Goal: Task Accomplishment & Management: Complete application form

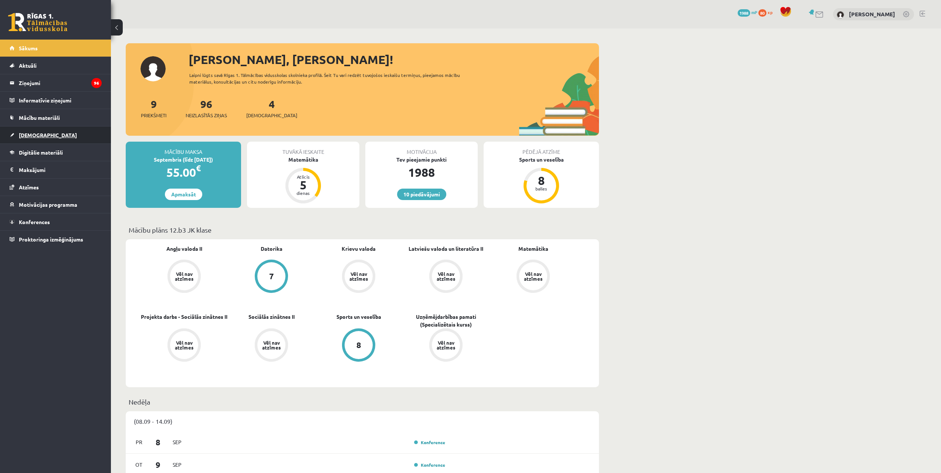
click at [67, 129] on link "[DEMOGRAPHIC_DATA]" at bounding box center [56, 134] width 92 height 17
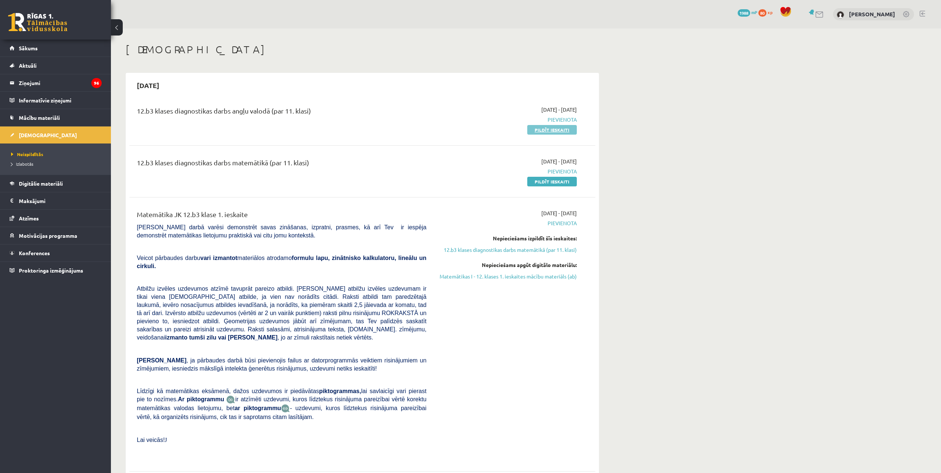
click at [556, 130] on link "Pildīt ieskaiti" at bounding box center [552, 130] width 50 height 10
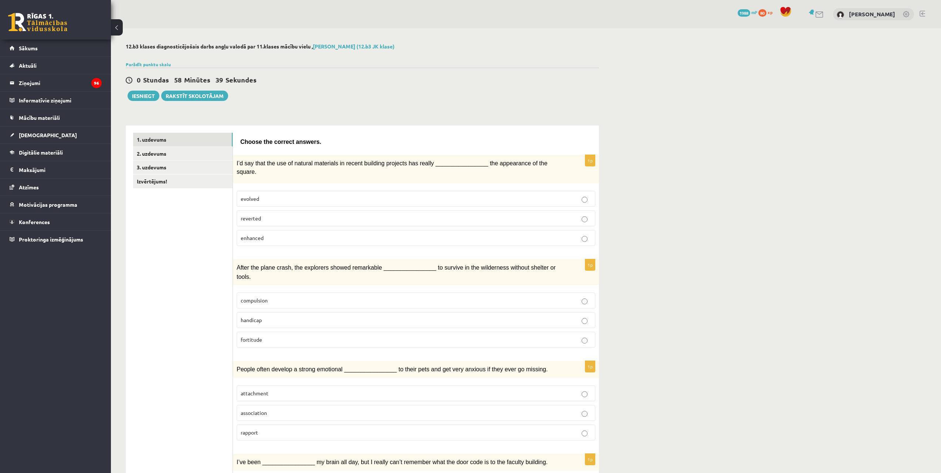
click at [359, 234] on p "enhanced" at bounding box center [416, 238] width 351 height 8
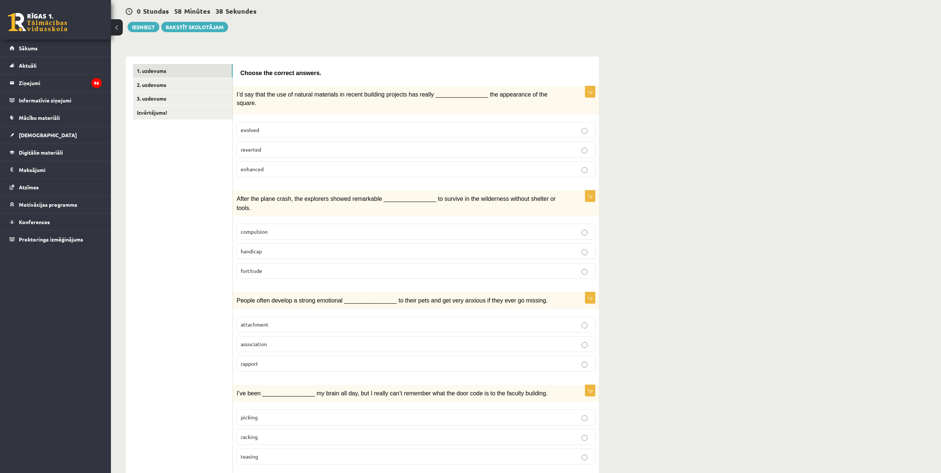
scroll to position [74, 0]
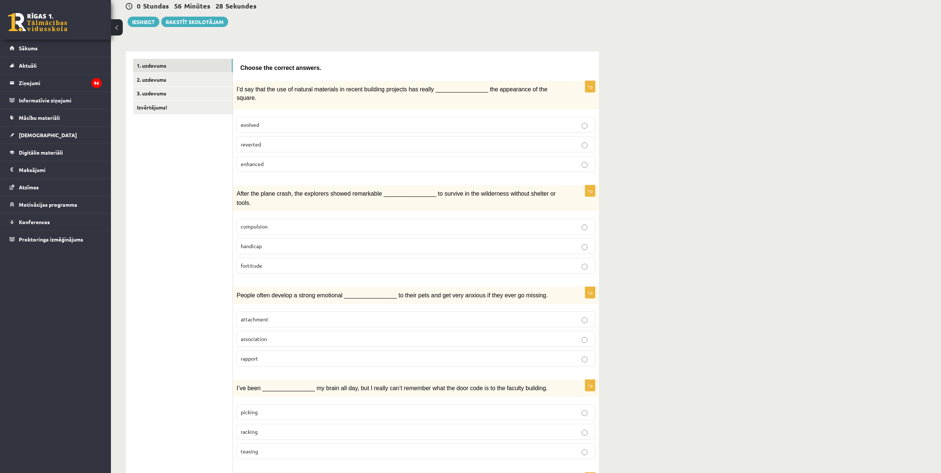
click at [268, 223] on p "compulsion" at bounding box center [416, 227] width 351 height 8
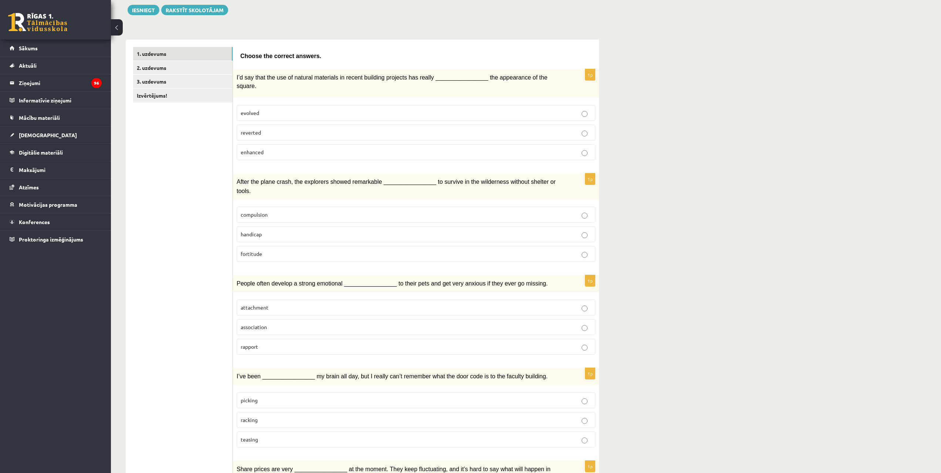
scroll to position [111, 0]
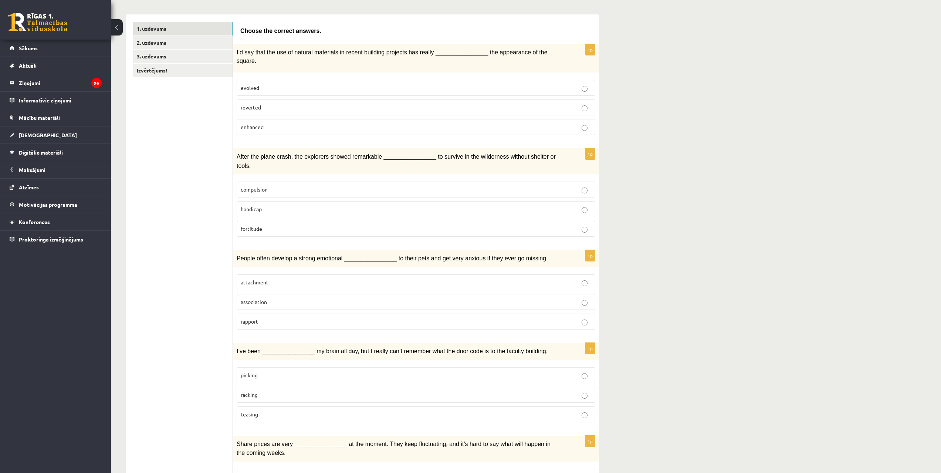
click at [307, 278] on p "attachment" at bounding box center [416, 282] width 351 height 8
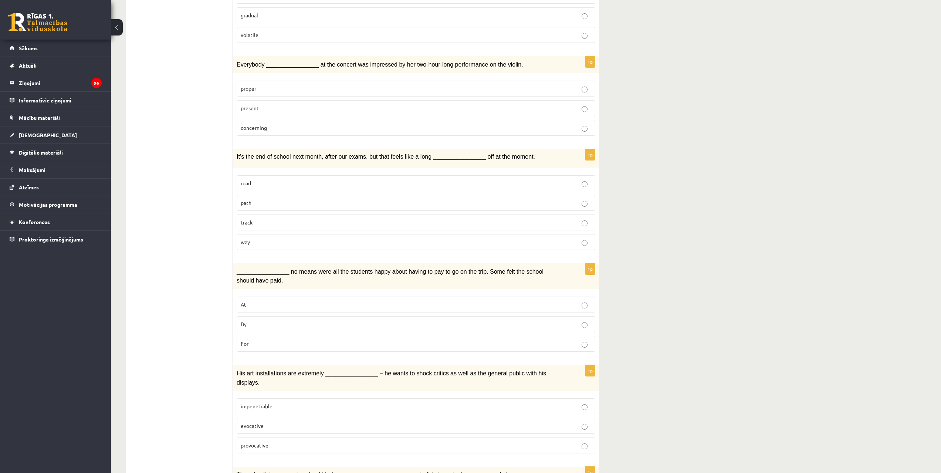
scroll to position [592, 0]
click at [250, 317] on label "By" at bounding box center [416, 325] width 359 height 16
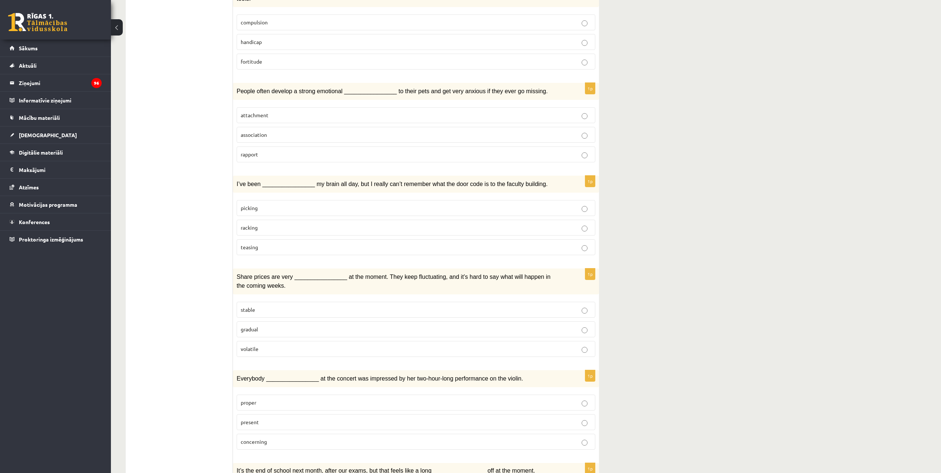
scroll to position [259, 0]
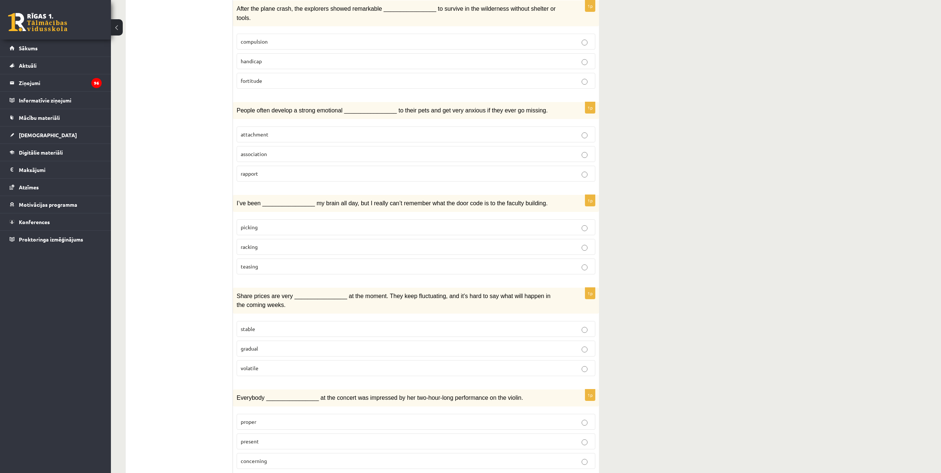
click at [309, 243] on p "racking" at bounding box center [416, 247] width 351 height 8
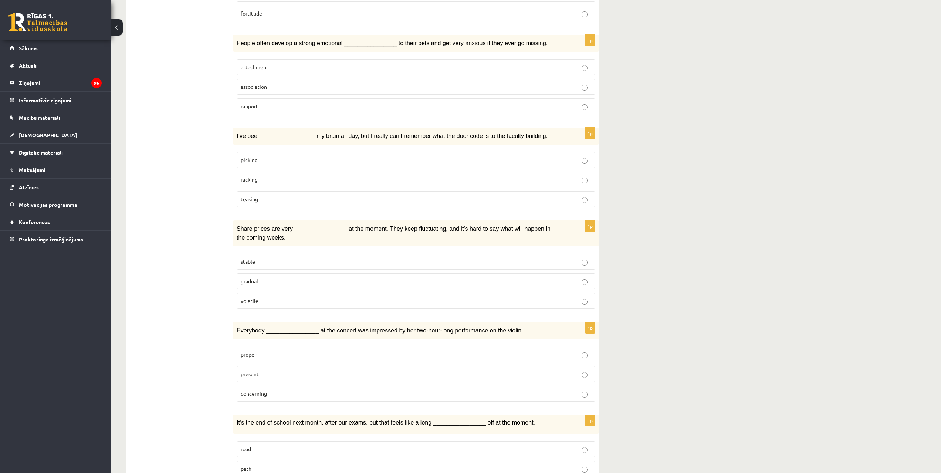
scroll to position [333, 0]
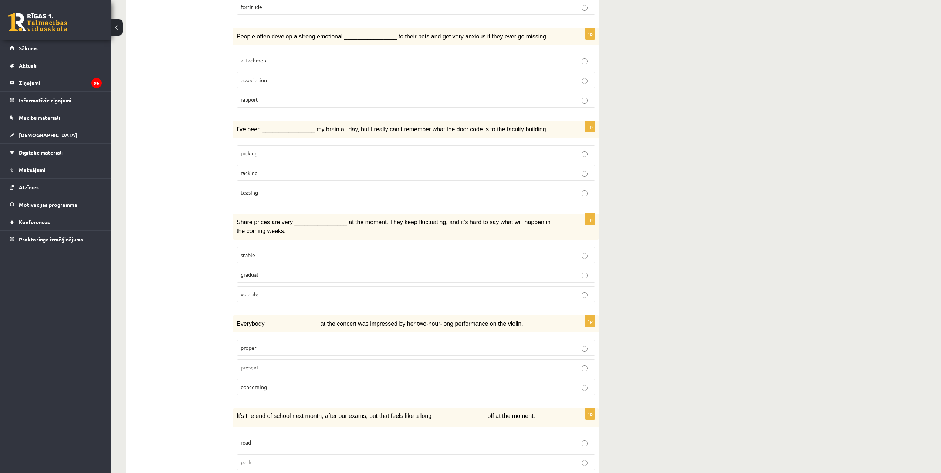
click at [271, 286] on label "volatile" at bounding box center [416, 294] width 359 height 16
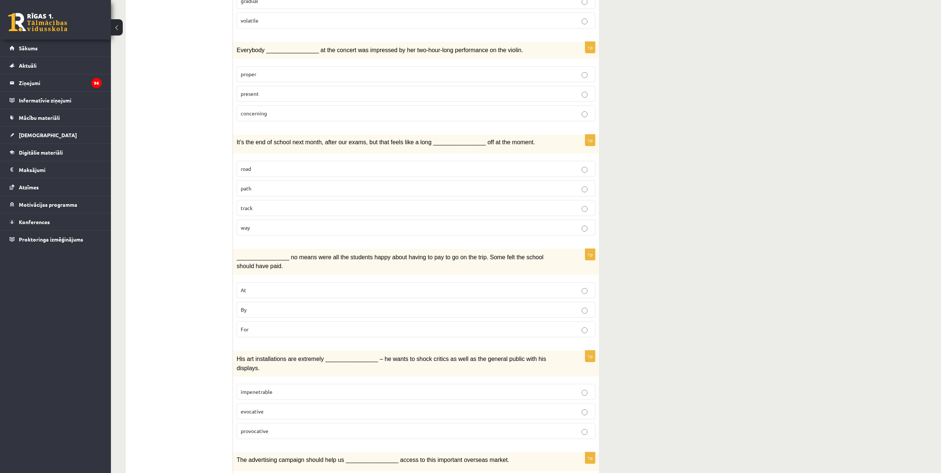
scroll to position [629, 0]
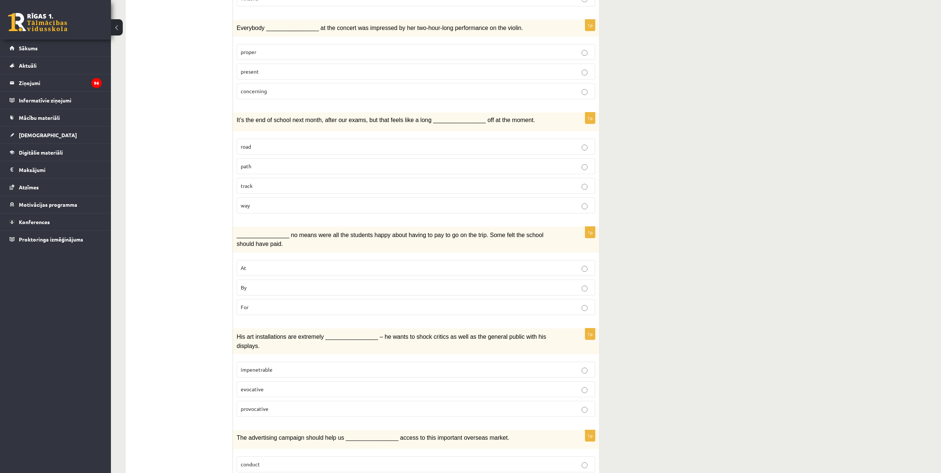
click at [269, 68] on p "present" at bounding box center [416, 72] width 351 height 8
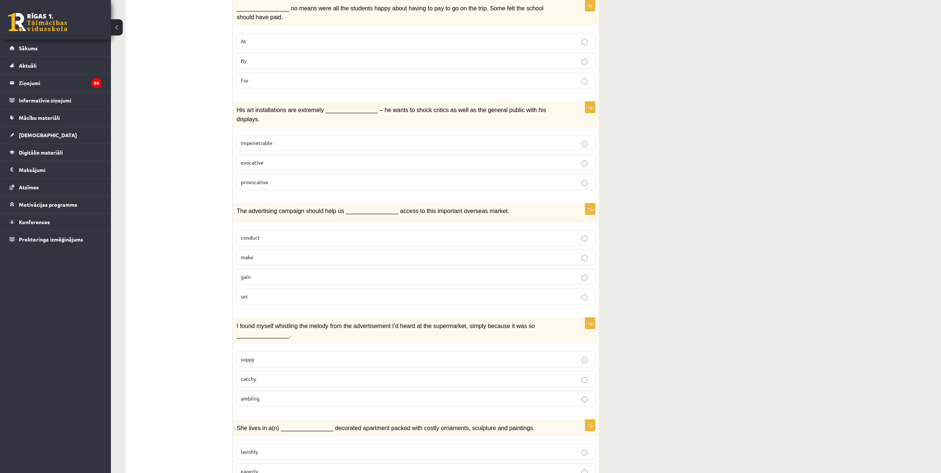
scroll to position [879, 0]
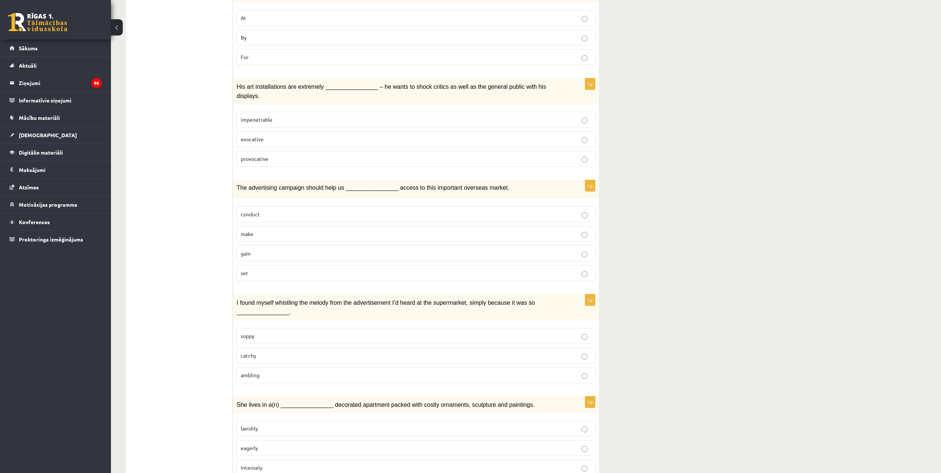
click at [367, 155] on p "provocative" at bounding box center [416, 159] width 351 height 8
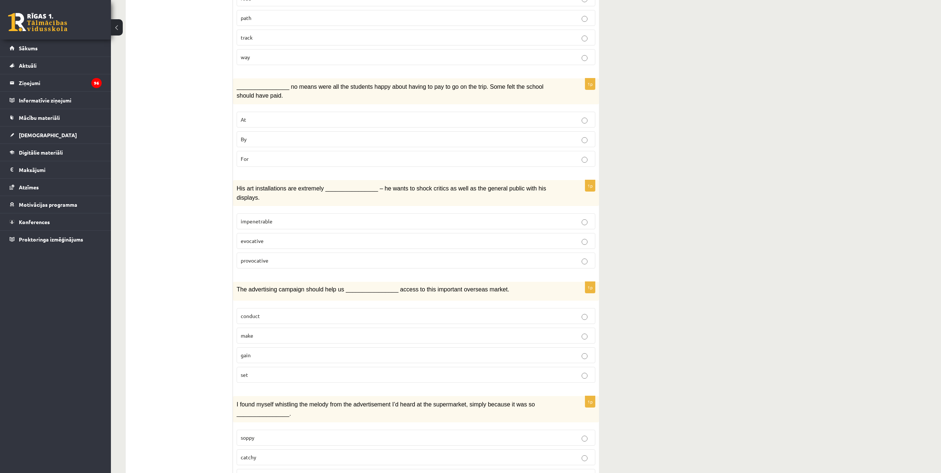
scroll to position [814, 0]
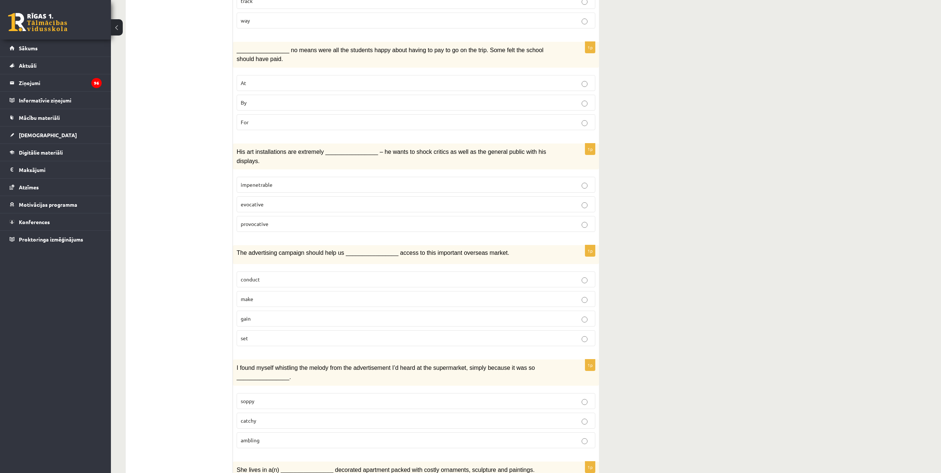
click at [266, 315] on p "gain" at bounding box center [416, 319] width 351 height 8
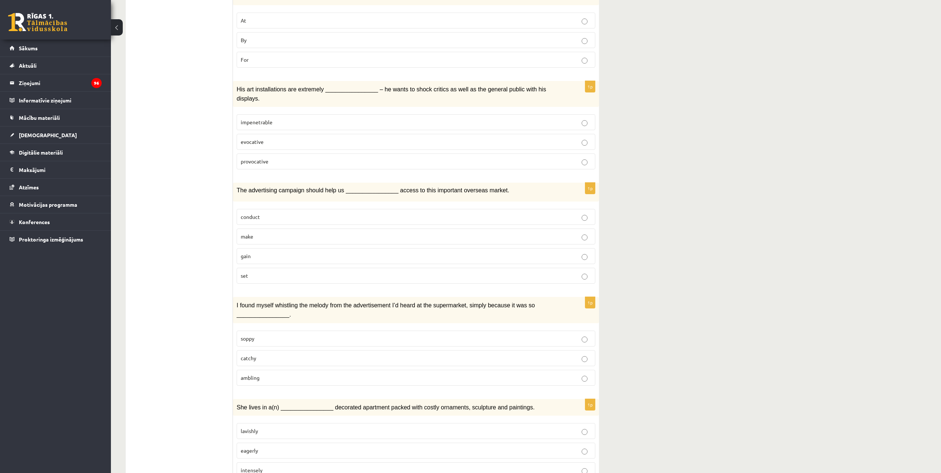
scroll to position [879, 0]
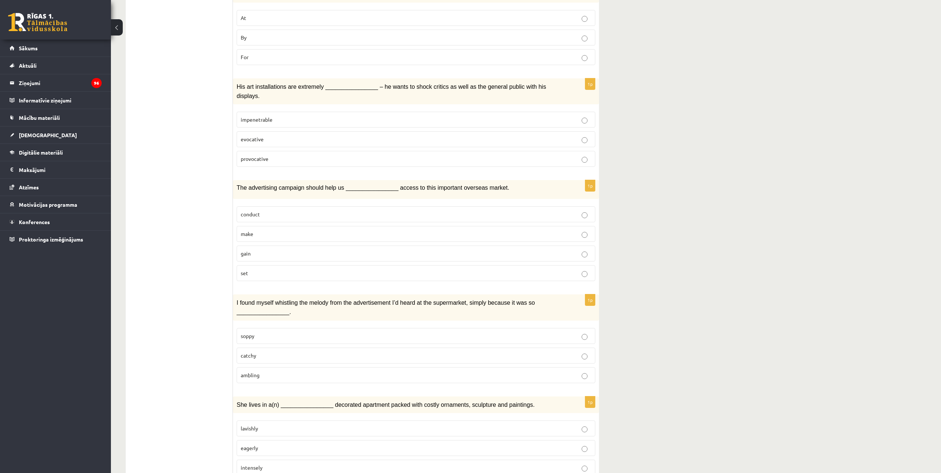
click at [257, 352] on p "catchy" at bounding box center [416, 356] width 351 height 8
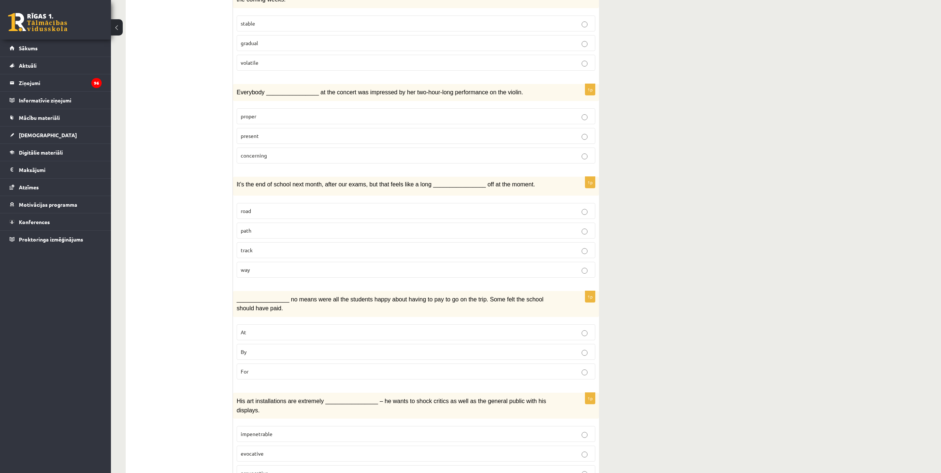
scroll to position [546, 0]
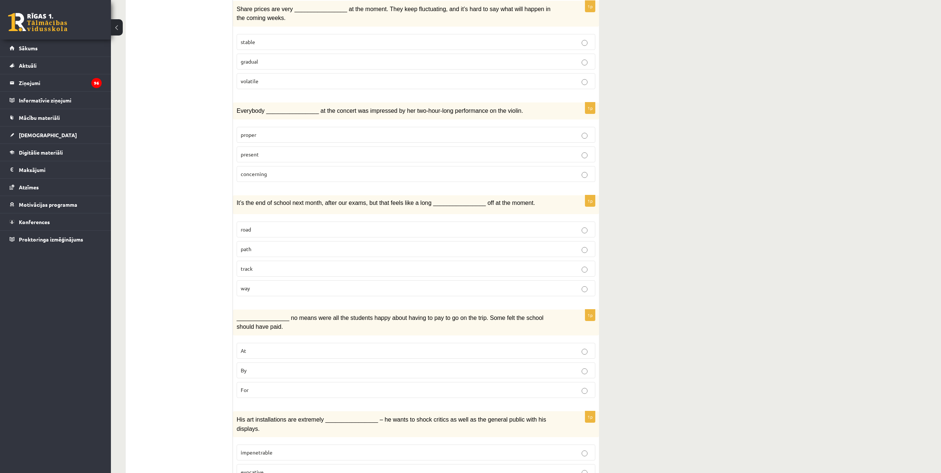
click at [310, 284] on p "way" at bounding box center [416, 288] width 351 height 8
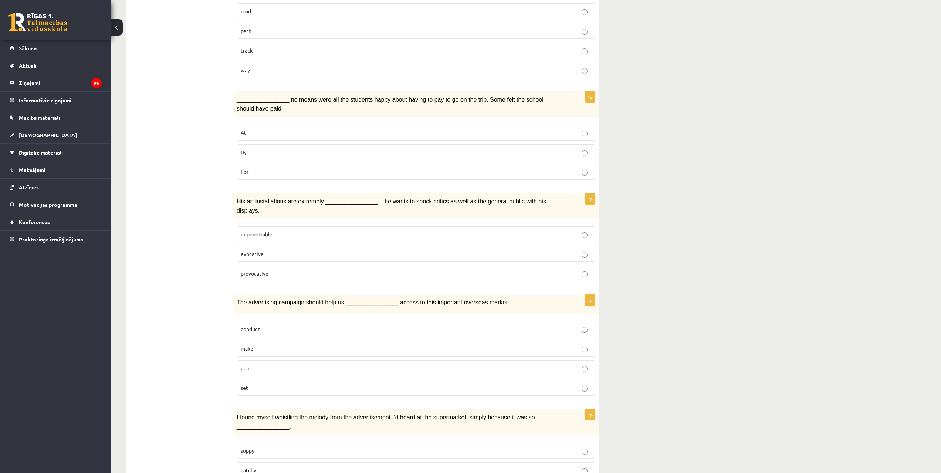
scroll to position [879, 0]
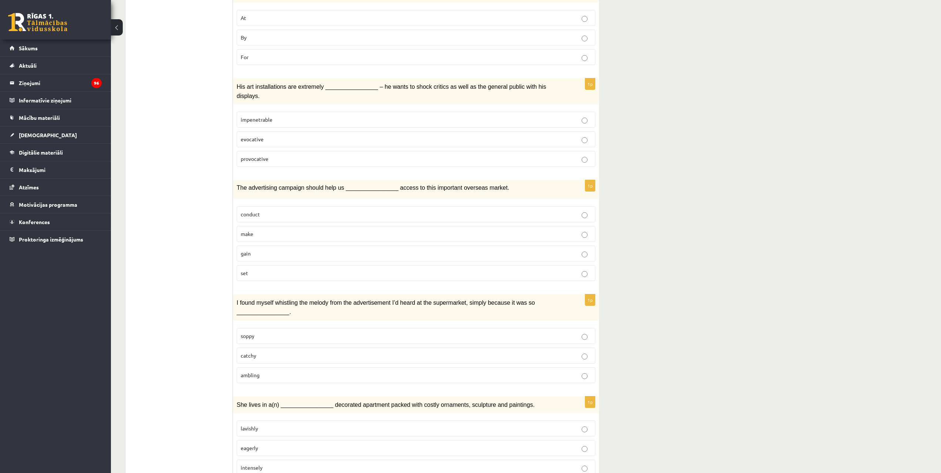
click at [349, 425] on p "lavishly" at bounding box center [416, 429] width 351 height 8
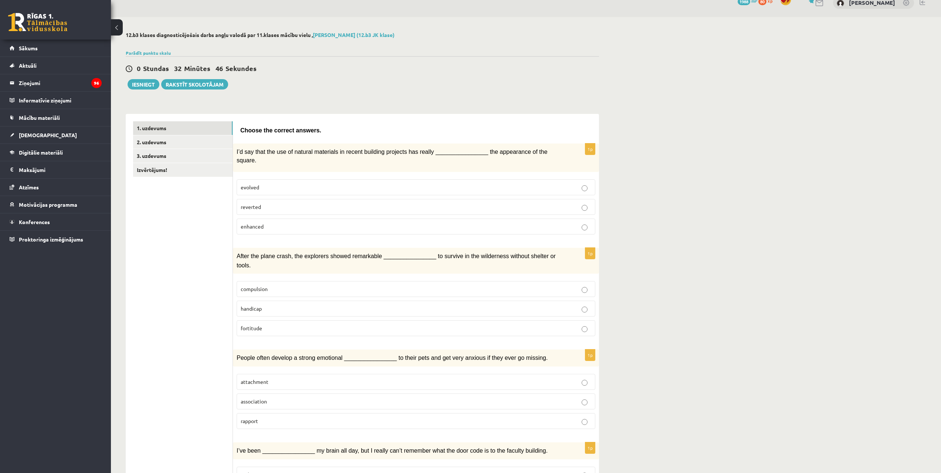
scroll to position [0, 0]
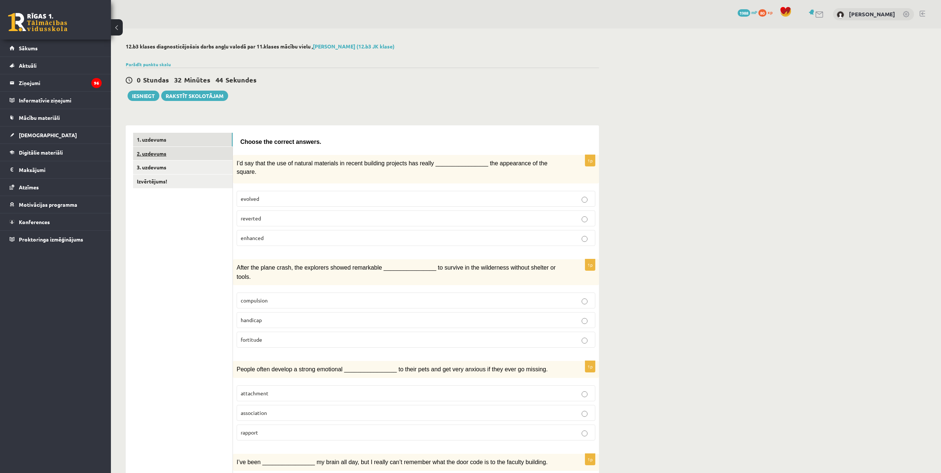
click at [189, 151] on link "2. uzdevums" at bounding box center [182, 154] width 99 height 14
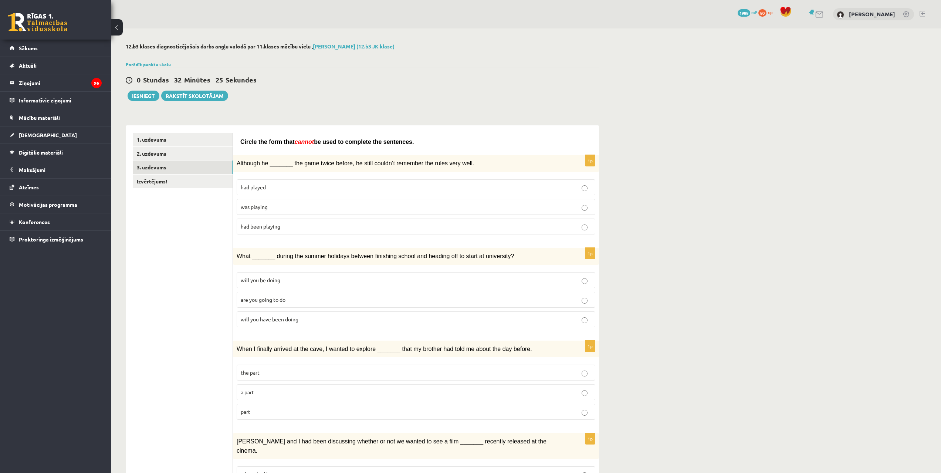
click at [201, 166] on link "3. uzdevums" at bounding box center [182, 168] width 99 height 14
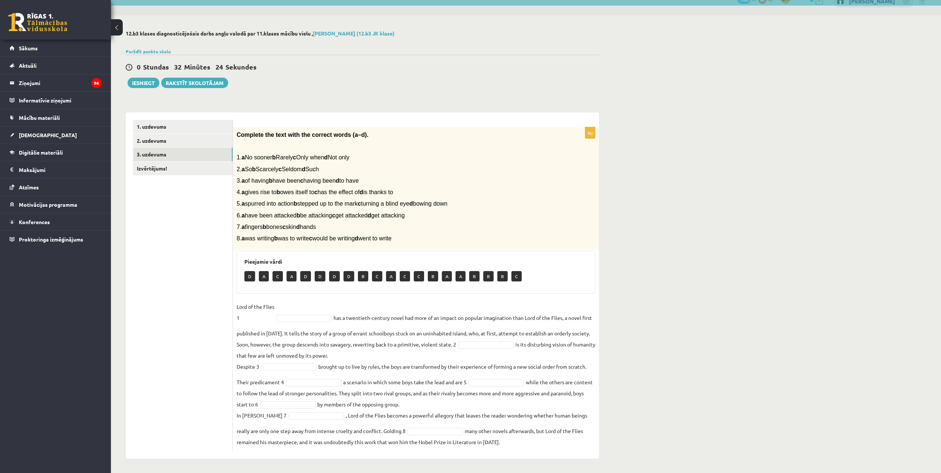
scroll to position [14, 0]
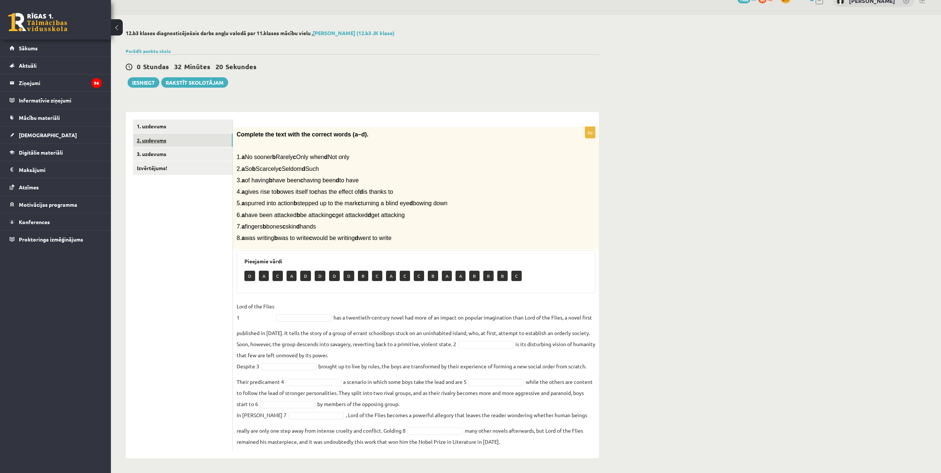
click at [178, 144] on link "2. uzdevums" at bounding box center [182, 141] width 99 height 14
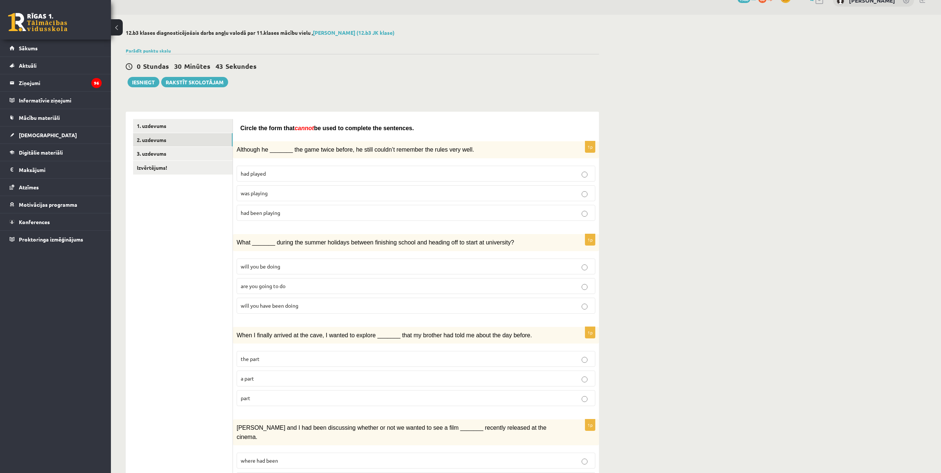
click at [279, 176] on p "had played" at bounding box center [416, 174] width 351 height 8
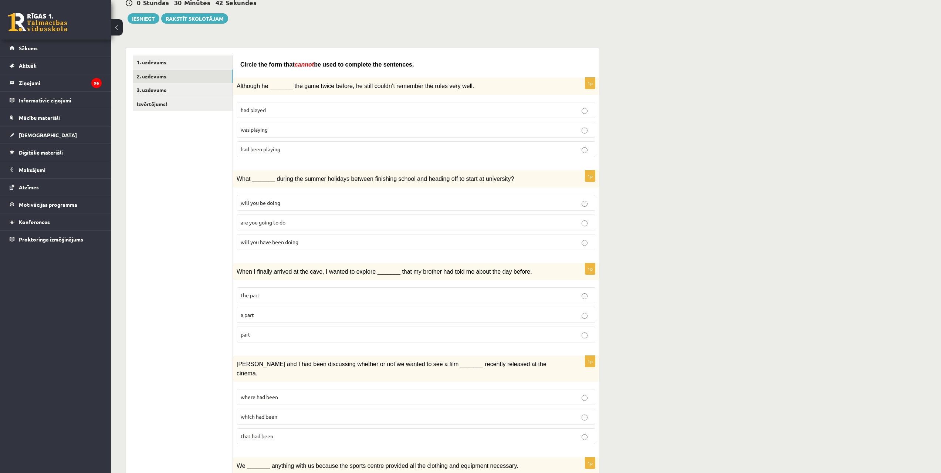
scroll to position [51, 0]
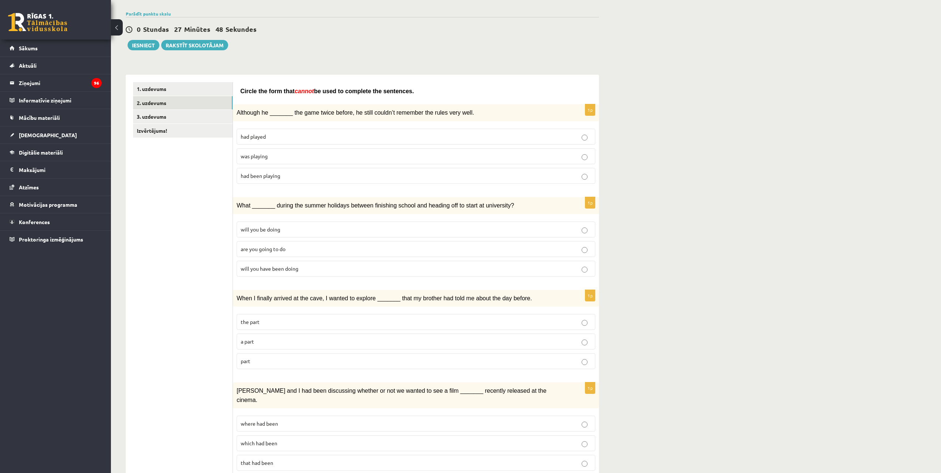
click at [262, 245] on p "are you going to do" at bounding box center [416, 249] width 351 height 8
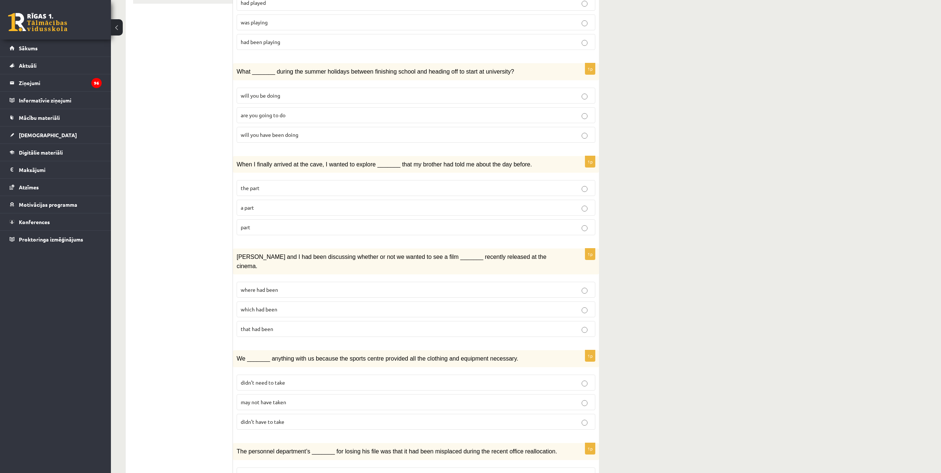
scroll to position [185, 0]
click at [262, 325] on span "that had been" at bounding box center [257, 328] width 33 height 7
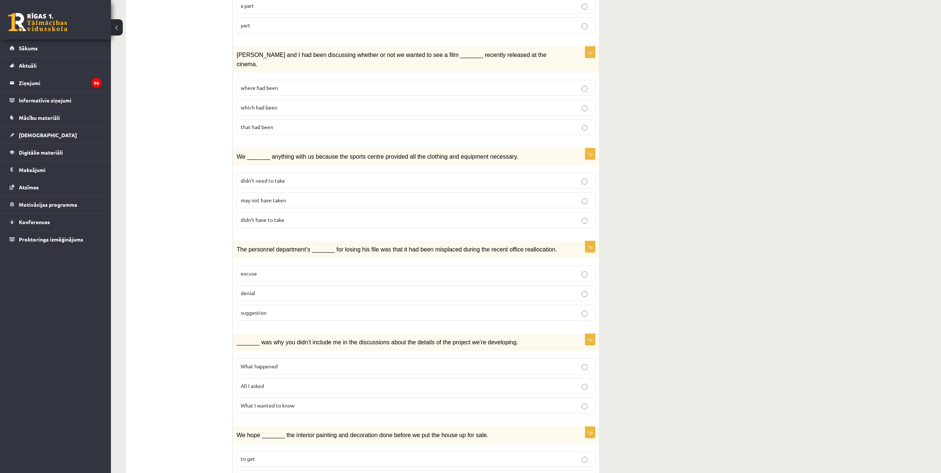
scroll to position [407, 0]
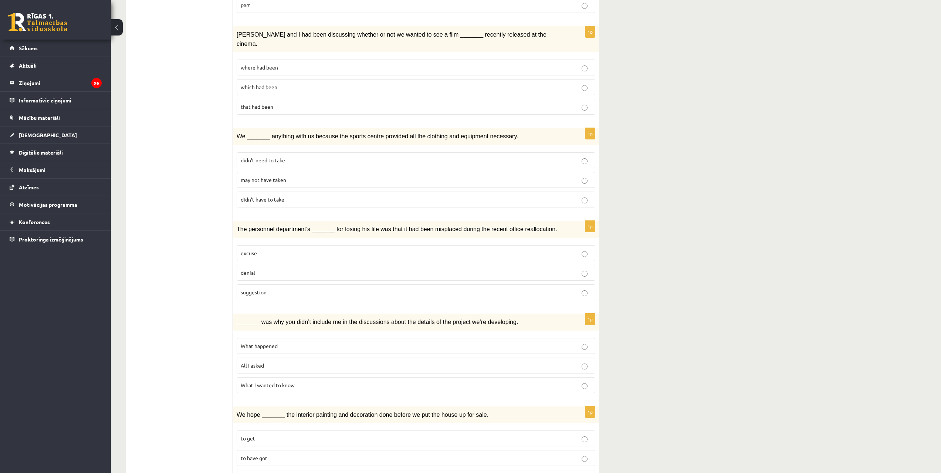
click at [306, 156] on p "didn’t need to take" at bounding box center [416, 160] width 351 height 8
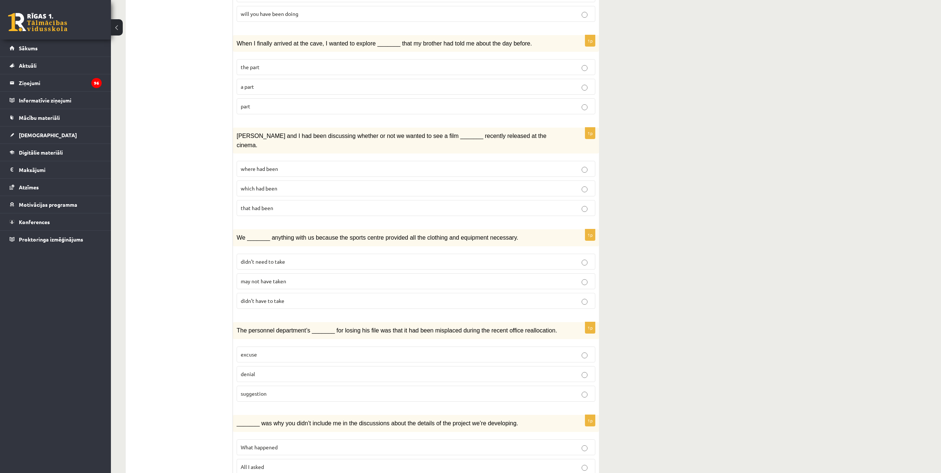
scroll to position [213, 0]
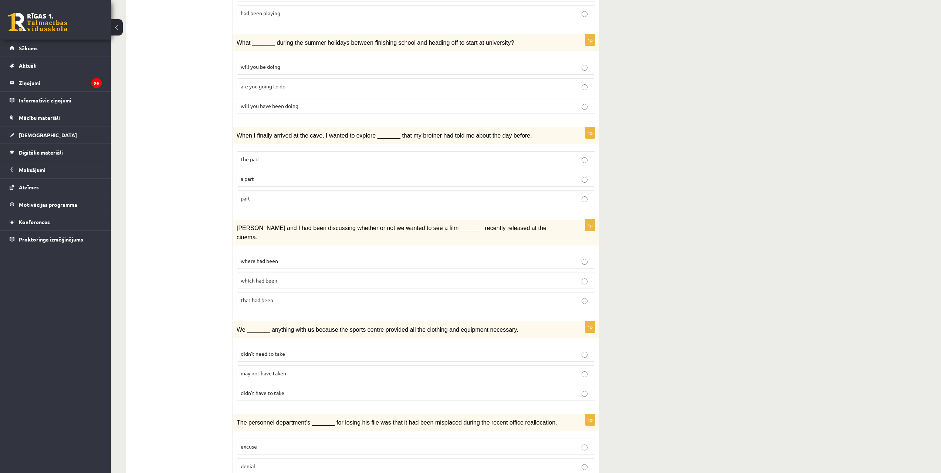
click at [296, 175] on p "a part" at bounding box center [416, 179] width 351 height 8
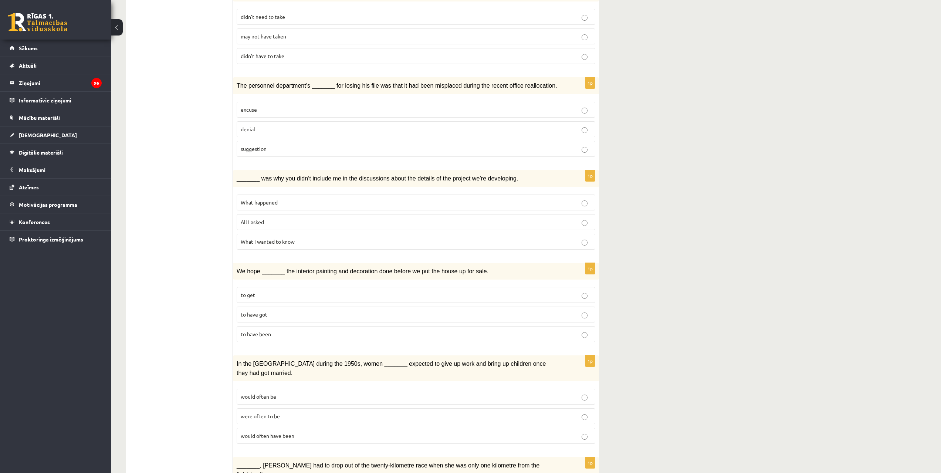
scroll to position [555, 0]
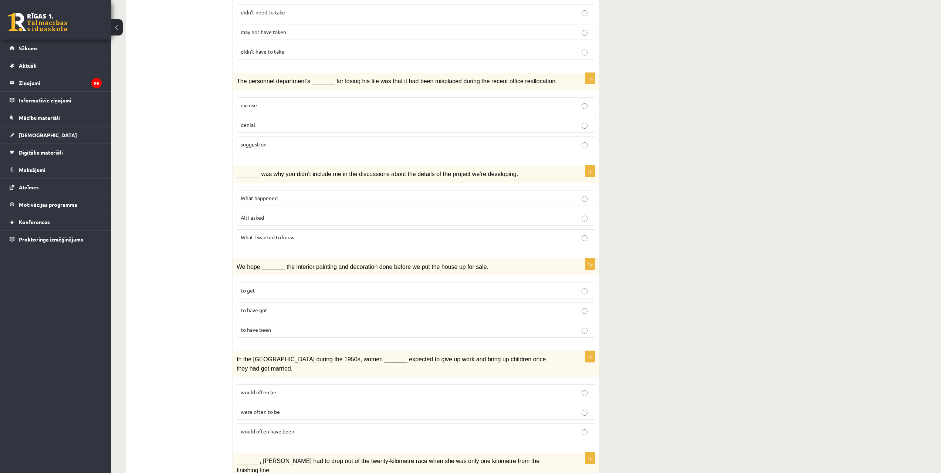
click at [403, 195] on fieldset "What happened All I asked What I wanted to know" at bounding box center [416, 216] width 359 height 61
click at [447, 190] on label "What happened" at bounding box center [416, 198] width 359 height 16
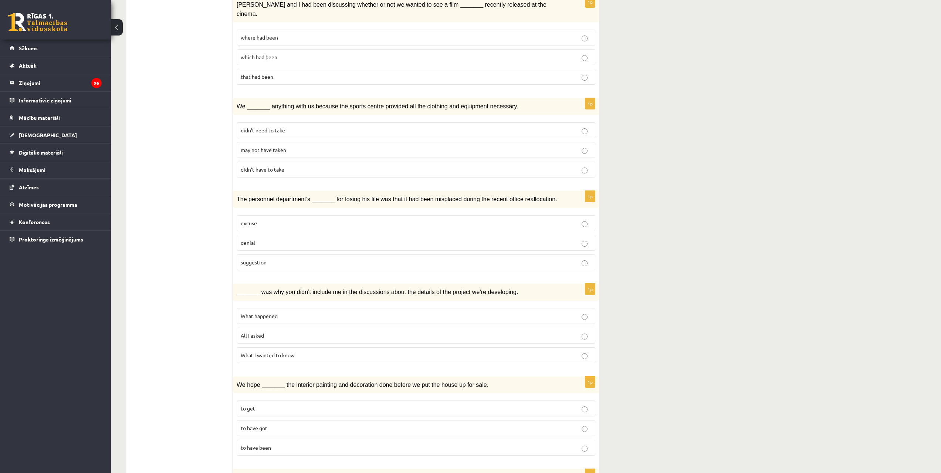
scroll to position [435, 0]
click at [321, 221] on p "excuse" at bounding box center [416, 225] width 351 height 8
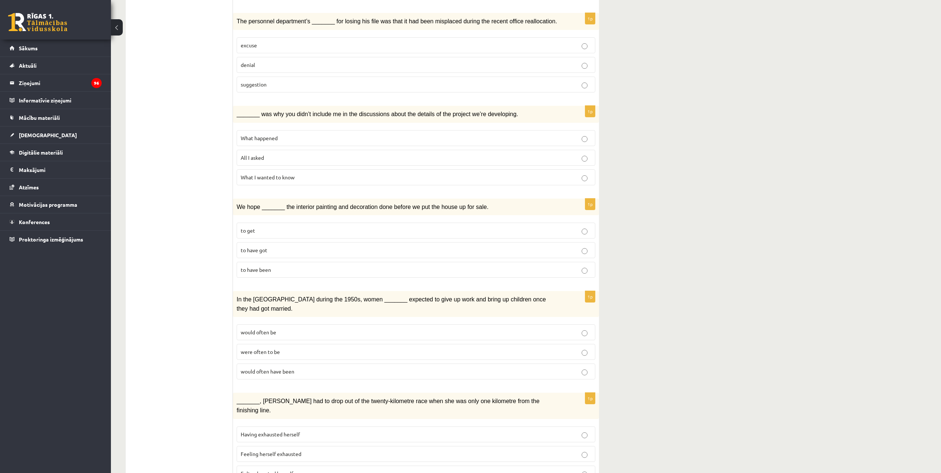
scroll to position [620, 0]
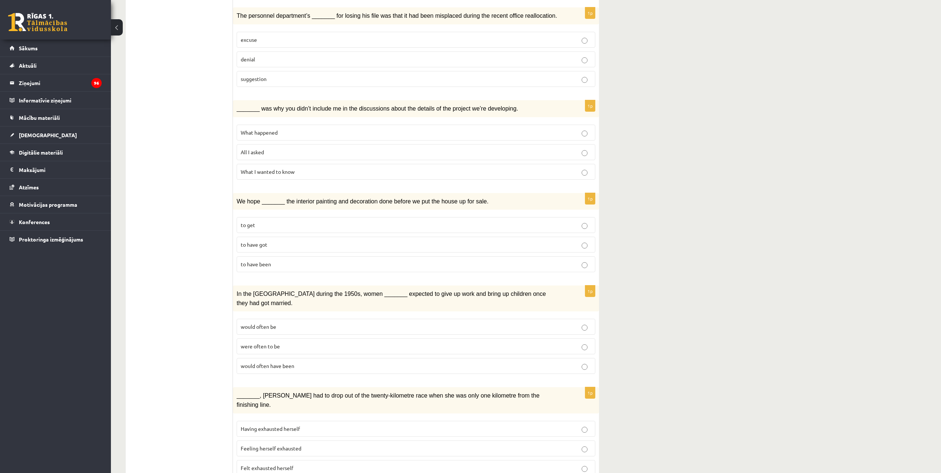
click at [428, 221] on p "to get" at bounding box center [416, 225] width 351 height 8
click at [289, 425] on span "Having exhausted herself" at bounding box center [270, 428] width 59 height 7
click at [263, 343] on span "were often to be" at bounding box center [260, 346] width 39 height 7
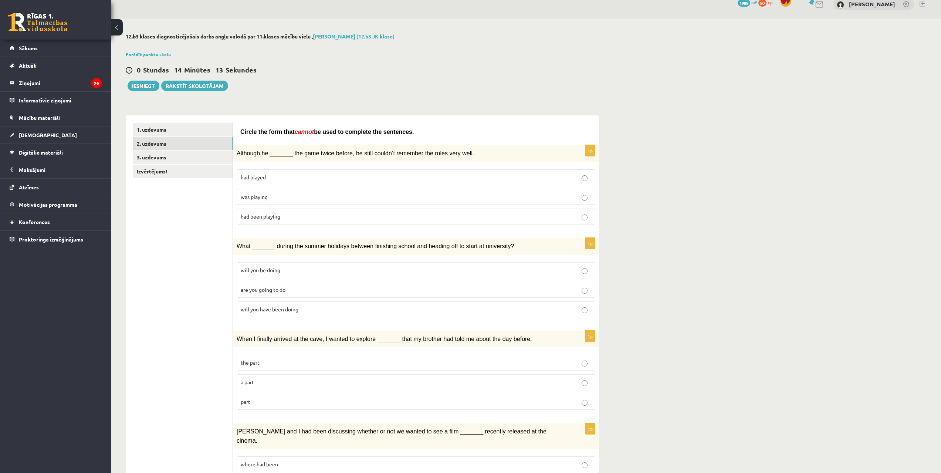
scroll to position [0, 0]
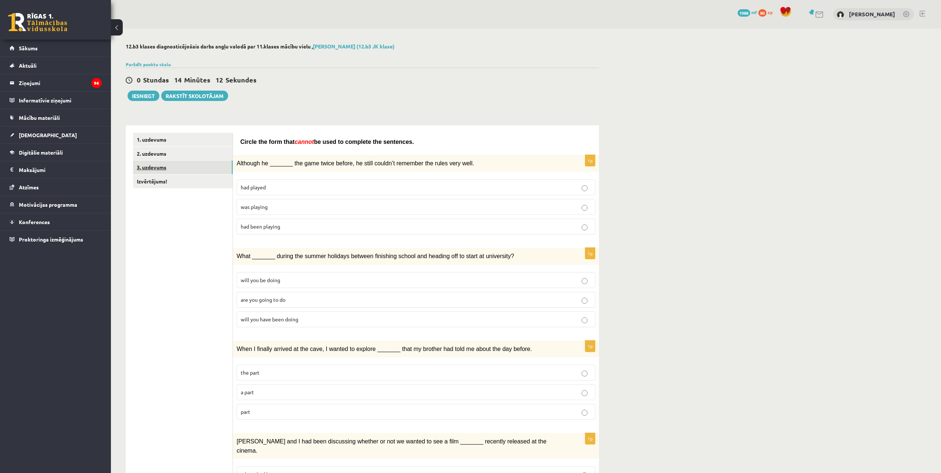
click at [170, 165] on link "3. uzdevums" at bounding box center [182, 168] width 99 height 14
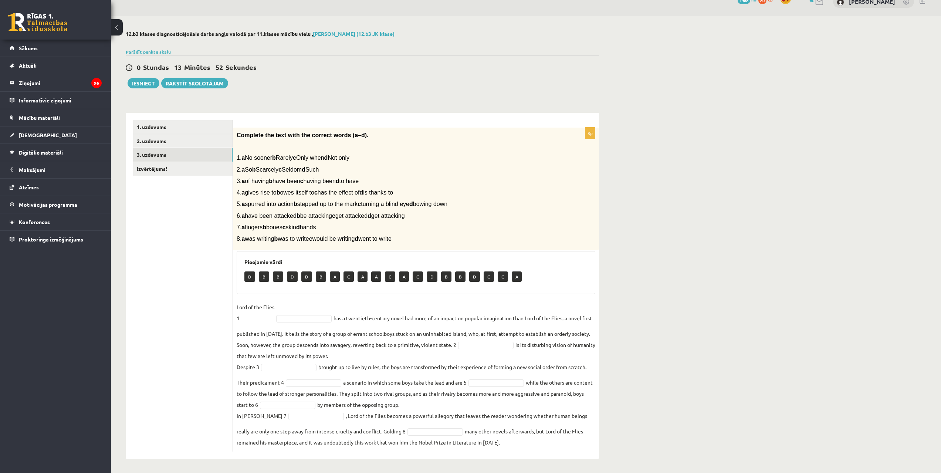
scroll to position [14, 0]
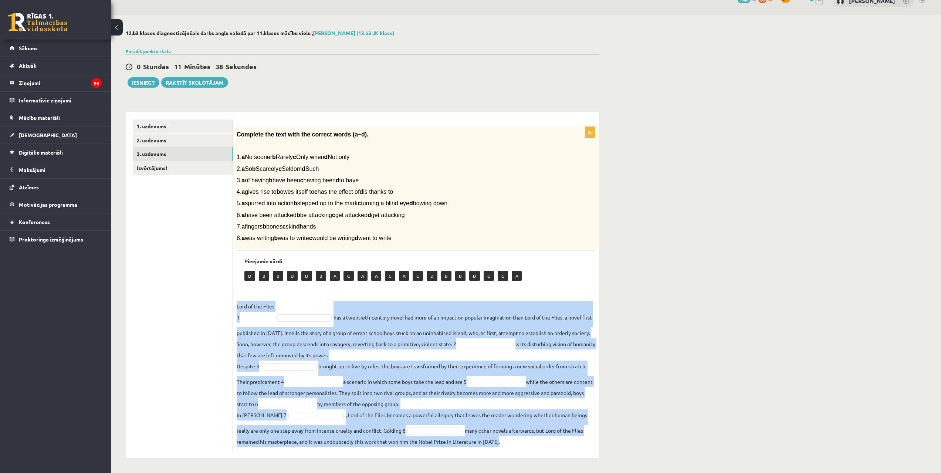
drag, startPoint x: 234, startPoint y: 304, endPoint x: 610, endPoint y: 450, distance: 403.3
click at [610, 450] on div "12.b3 klases diagnosticējošais darbs angļu valodā par 11.klases mācību vielu , …" at bounding box center [362, 244] width 503 height 458
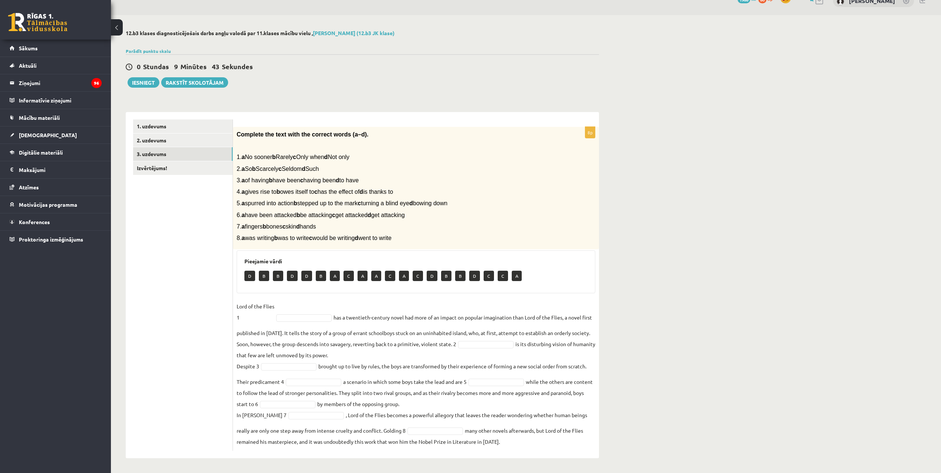
click at [668, 268] on div "12.b3 klases diagnosticējošais darbs angļu valodā par 11.klases mācību vielu , …" at bounding box center [526, 244] width 830 height 458
click at [259, 317] on p "Lord of the Flies 1" at bounding box center [256, 312] width 38 height 22
click at [258, 318] on p "Lord of the Flies 1" at bounding box center [256, 312] width 38 height 22
drag, startPoint x: 258, startPoint y: 318, endPoint x: 734, endPoint y: 251, distance: 481.1
click at [734, 251] on div "12.b3 klases diagnosticējošais darbs angļu valodā par 11.klases mācību vielu , …" at bounding box center [526, 244] width 830 height 458
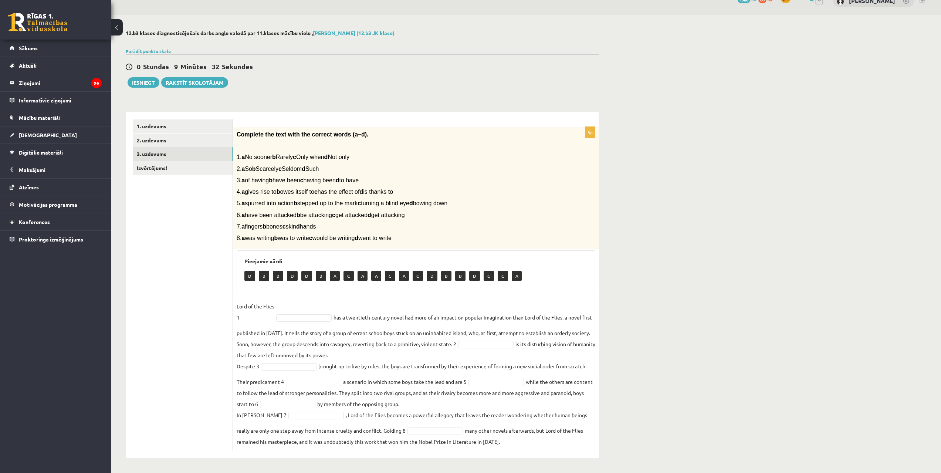
click at [258, 318] on p "Lord of the Flies 1" at bounding box center [256, 312] width 38 height 22
drag, startPoint x: 263, startPoint y: 315, endPoint x: 271, endPoint y: 315, distance: 8.1
click at [264, 315] on p "Lord of the Flies 1" at bounding box center [256, 312] width 38 height 22
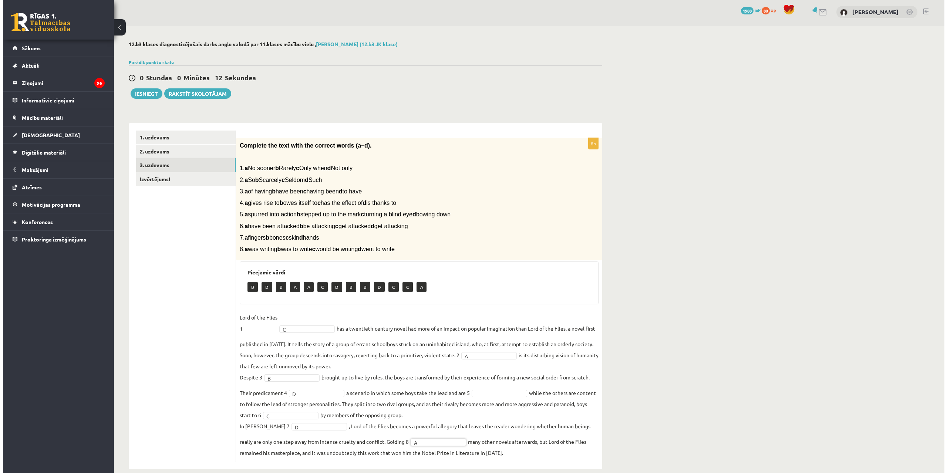
scroll to position [0, 0]
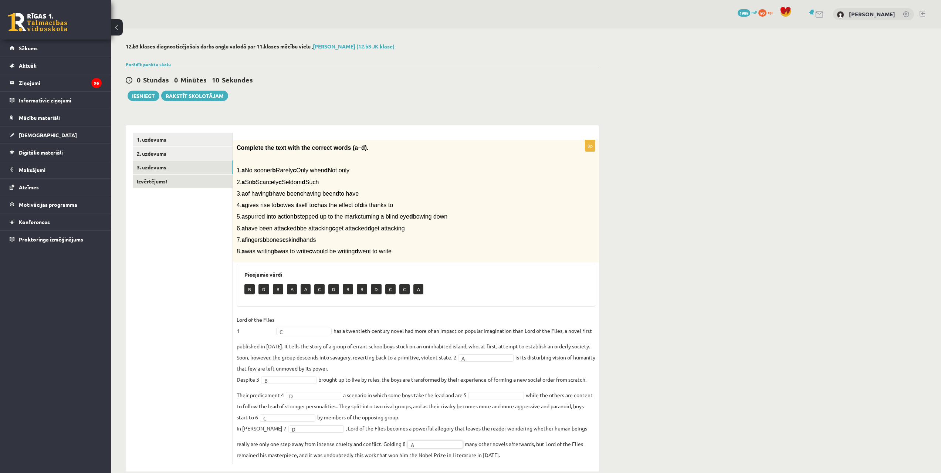
click at [180, 185] on link "Izvērtējums!" at bounding box center [182, 182] width 99 height 14
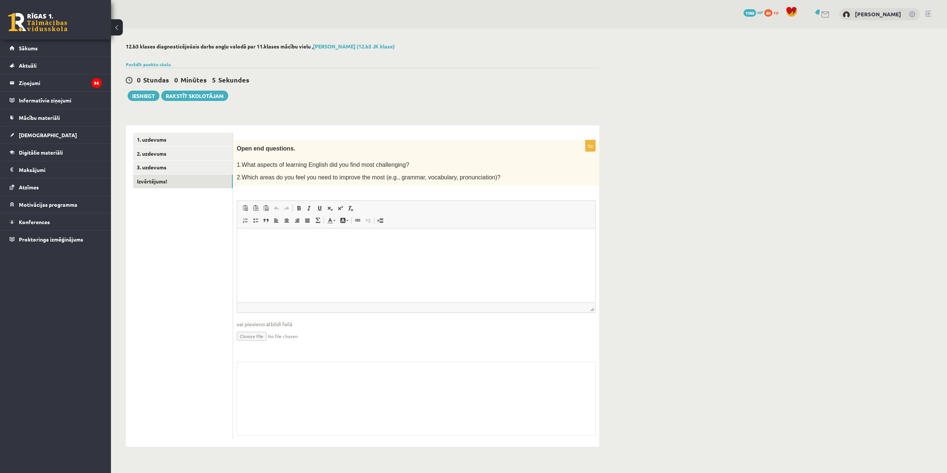
click at [275, 251] on html at bounding box center [416, 240] width 358 height 23
click at [149, 100] on button "Iesniegt" at bounding box center [144, 96] width 32 height 10
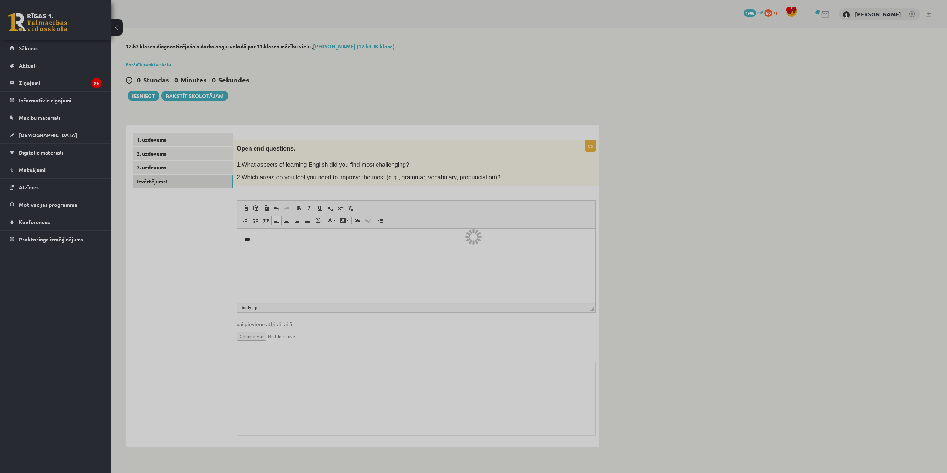
click at [146, 94] on div at bounding box center [473, 236] width 947 height 473
click at [138, 98] on div at bounding box center [473, 236] width 947 height 473
click at [266, 251] on div at bounding box center [473, 236] width 947 height 473
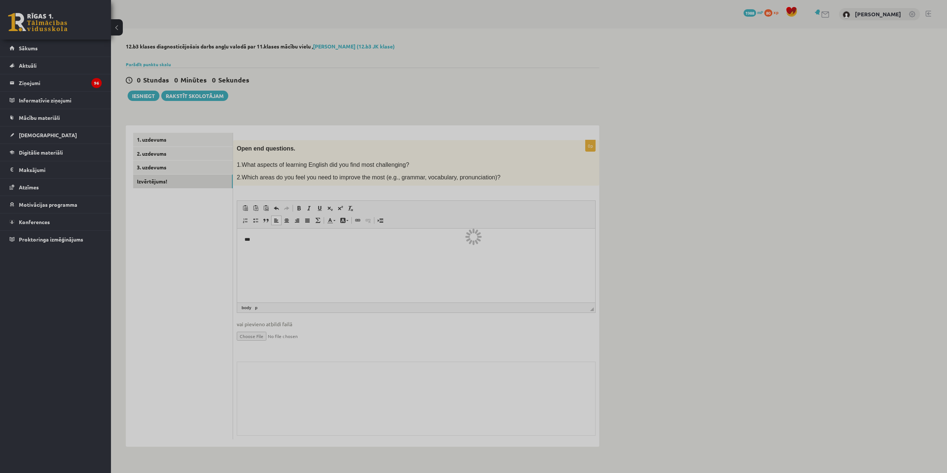
click at [156, 97] on div at bounding box center [473, 236] width 947 height 473
click at [136, 94] on div at bounding box center [473, 236] width 947 height 473
click at [136, 95] on div at bounding box center [473, 236] width 947 height 473
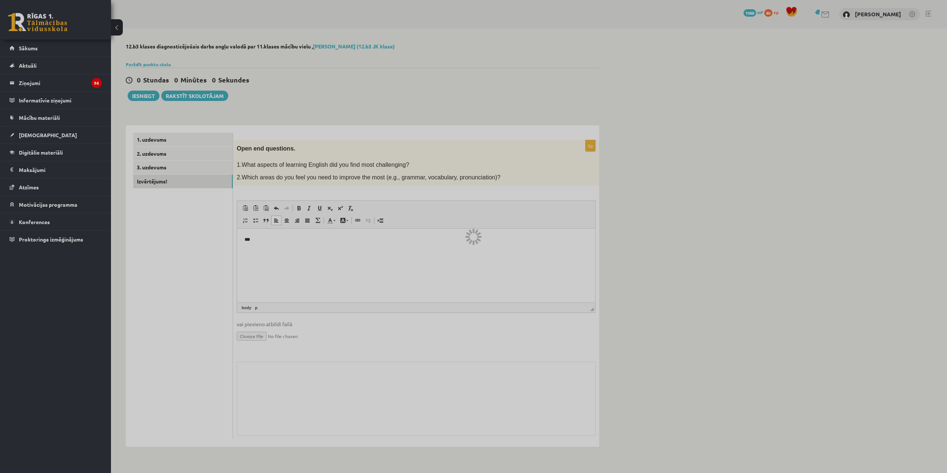
click at [209, 211] on div at bounding box center [473, 236] width 947 height 473
click at [210, 210] on div at bounding box center [473, 236] width 947 height 473
click at [213, 206] on div at bounding box center [473, 236] width 947 height 473
click at [212, 207] on div at bounding box center [473, 236] width 947 height 473
click at [512, 361] on div at bounding box center [473, 236] width 947 height 473
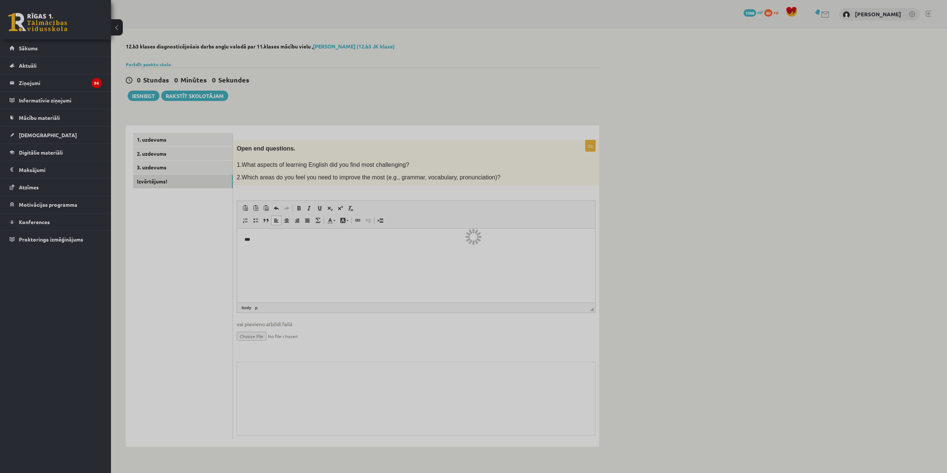
click at [511, 360] on div at bounding box center [473, 236] width 947 height 473
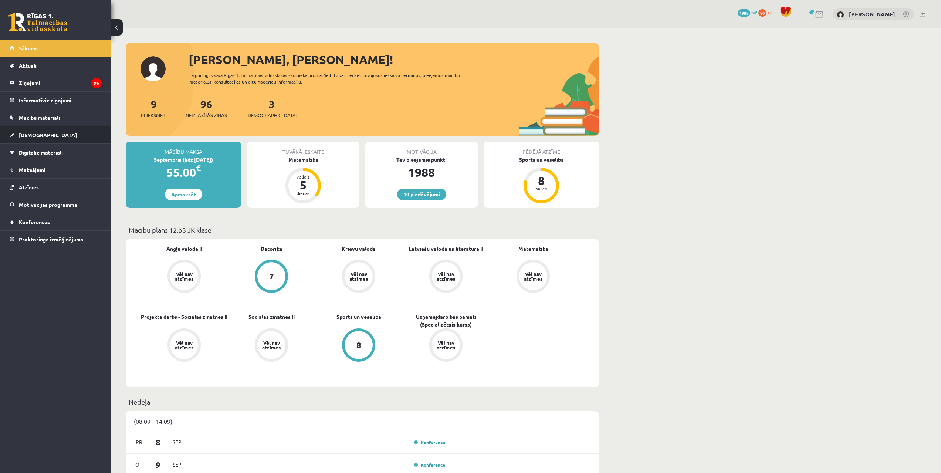
click at [55, 139] on link "[DEMOGRAPHIC_DATA]" at bounding box center [56, 134] width 92 height 17
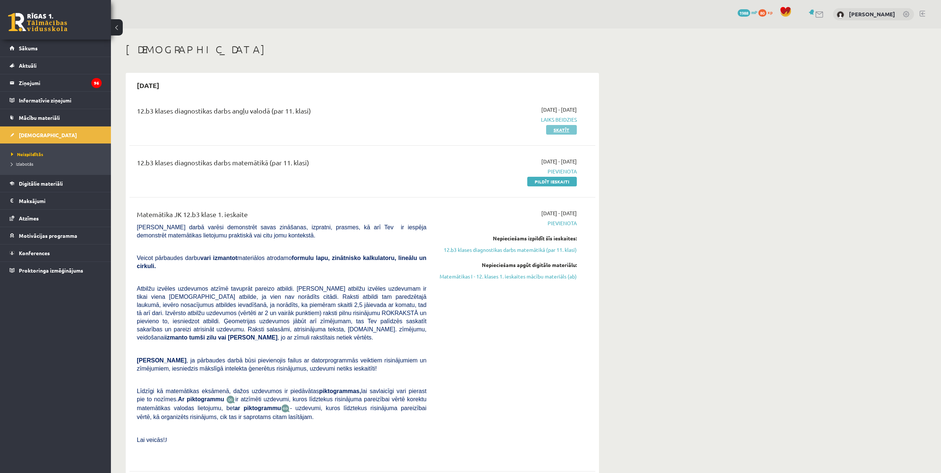
click at [564, 128] on link "Skatīt" at bounding box center [561, 130] width 31 height 10
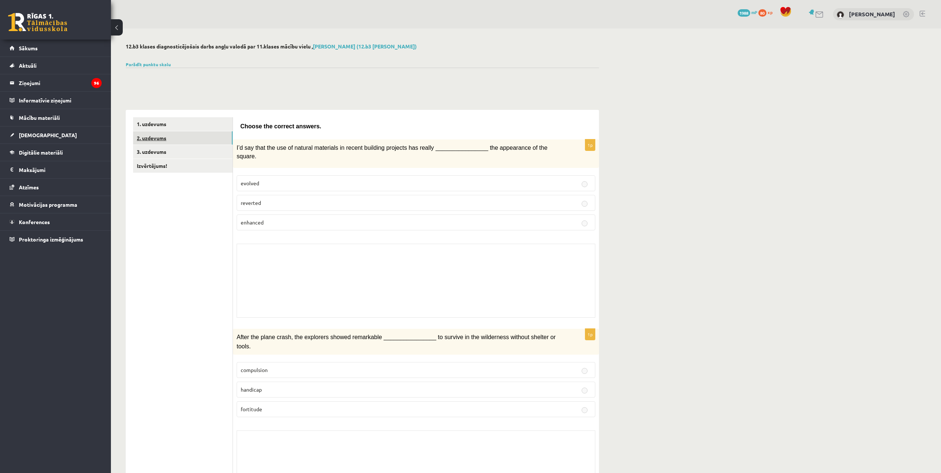
click at [185, 132] on link "2. uzdevums" at bounding box center [182, 138] width 99 height 14
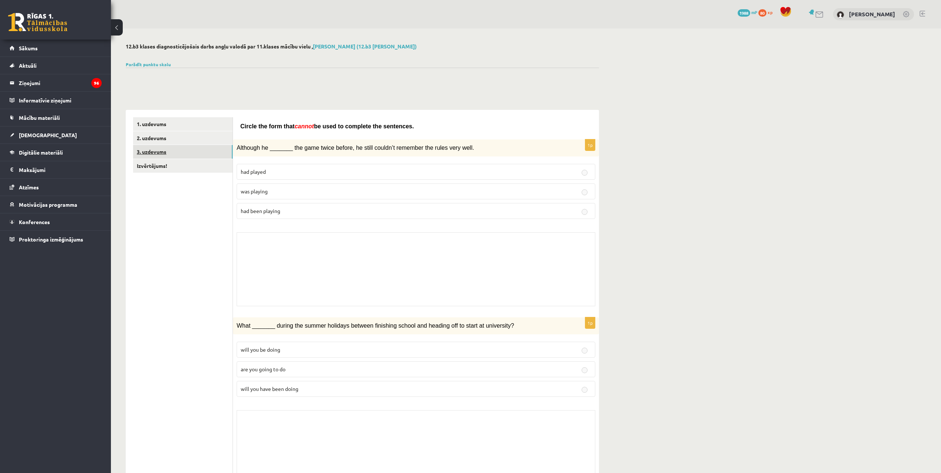
click at [162, 153] on link "3. uzdevums" at bounding box center [182, 152] width 99 height 14
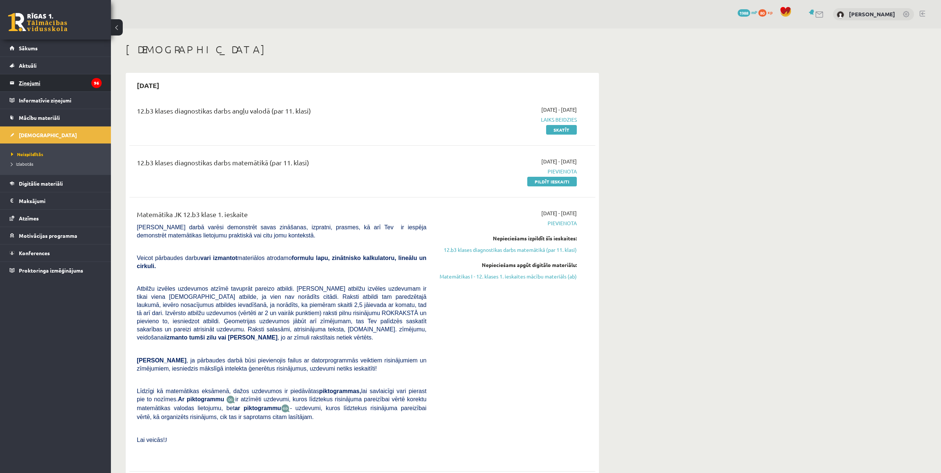
click at [40, 84] on legend "Ziņojumi 96" at bounding box center [60, 82] width 83 height 17
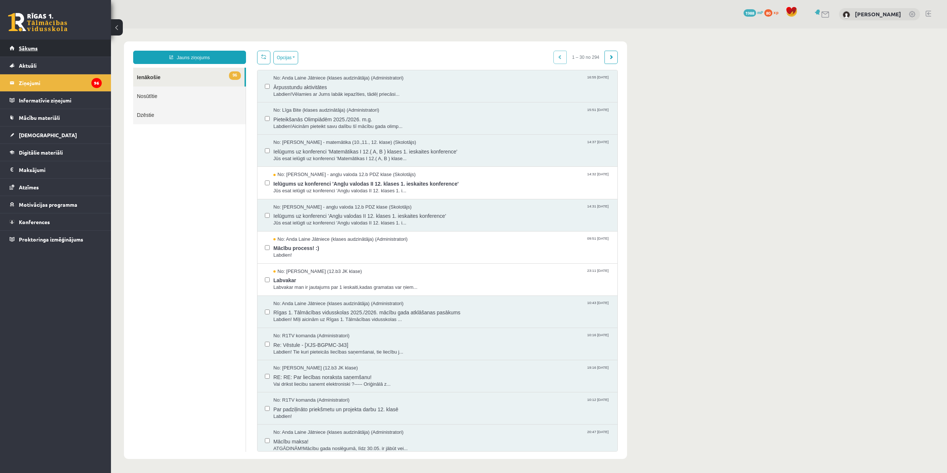
click at [34, 42] on link "Sākums" at bounding box center [56, 48] width 92 height 17
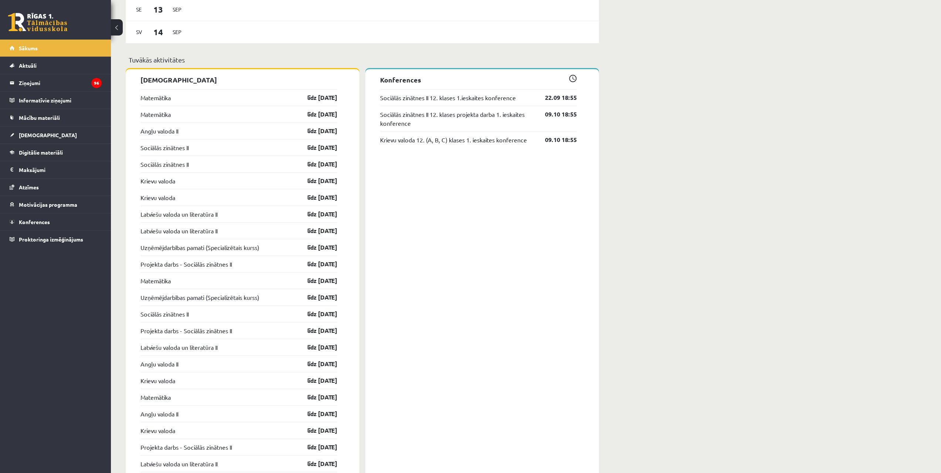
scroll to position [592, 0]
